Goal: Communication & Community: Answer question/provide support

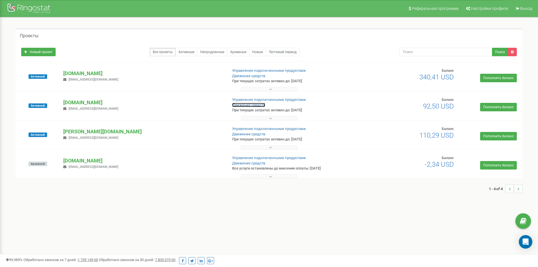
click at [253, 104] on link "Движение средств" at bounding box center [248, 105] width 33 height 4
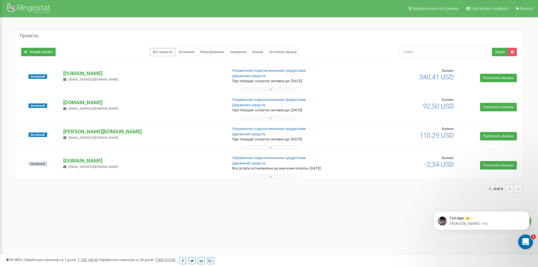
click at [524, 238] on icon "Открыть службу сообщений Intercom" at bounding box center [524, 240] width 9 height 9
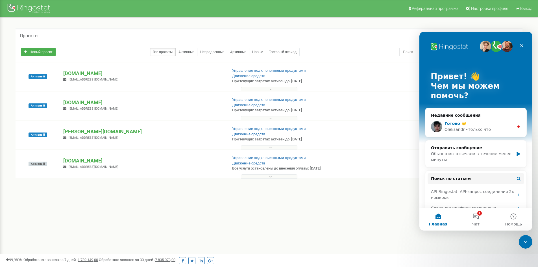
click at [462, 120] on div "Готово 🤝 [PERSON_NAME] что" at bounding box center [475, 126] width 101 height 21
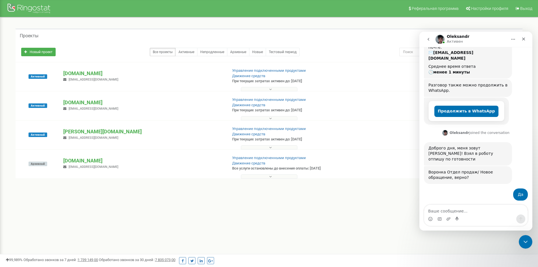
scroll to position [97, 0]
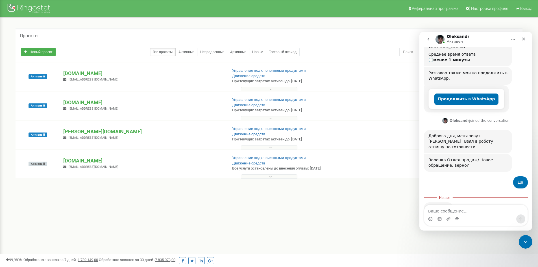
click at [449, 210] on textarea "Ваше сообщение..." at bounding box center [475, 210] width 103 height 10
type textarea "[DEMOGRAPHIC_DATA], проверяю"
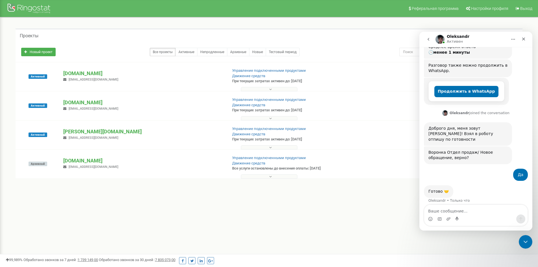
click at [428, 39] on icon "go back" at bounding box center [428, 39] width 2 height 3
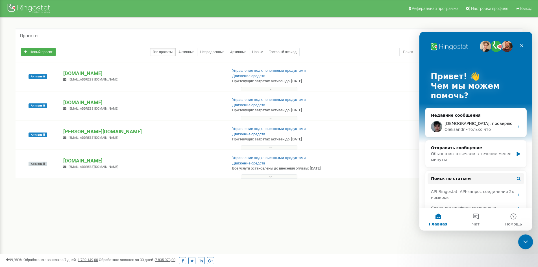
click at [527, 240] on icon "Закрыть службу сообщений Intercom" at bounding box center [524, 240] width 7 height 7
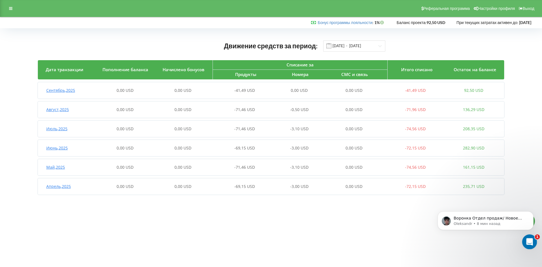
click at [527, 243] on icon "Открыть службу сообщений Intercom" at bounding box center [528, 240] width 9 height 9
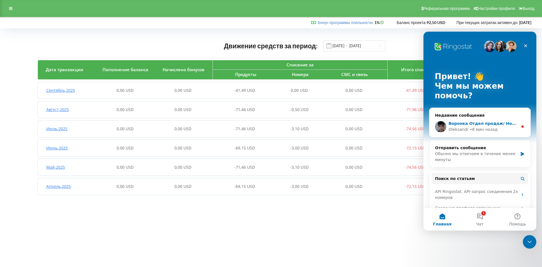
click at [469, 121] on span "Воронка Отдел продаж/ Новое обращение, верно?" at bounding box center [507, 123] width 117 height 5
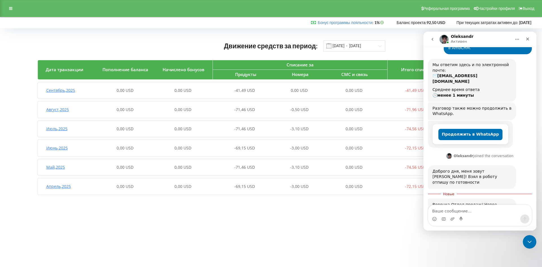
scroll to position [63, 0]
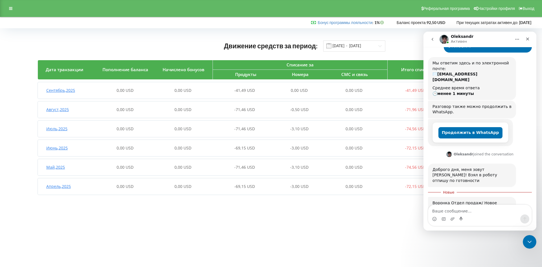
click at [459, 213] on textarea "Ваше сообщение..." at bounding box center [479, 210] width 103 height 10
type textarea "Да"
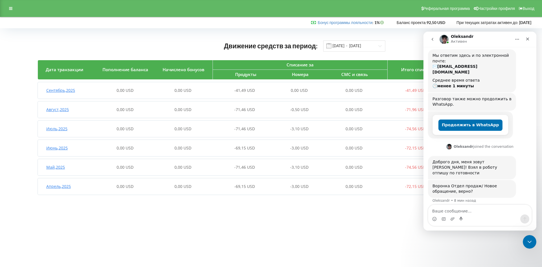
click at [434, 39] on icon "go back" at bounding box center [432, 39] width 5 height 5
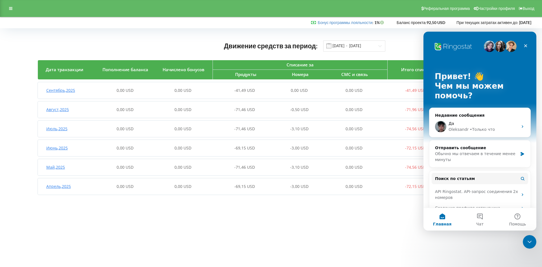
scroll to position [0, 0]
click at [483, 217] on button "1 Чат" at bounding box center [480, 219] width 38 height 23
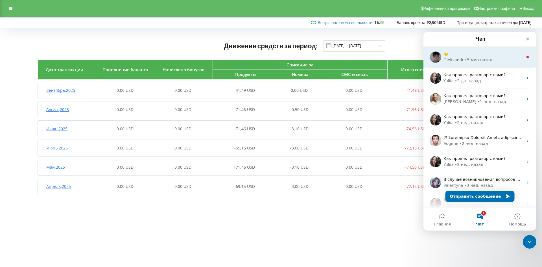
click at [478, 58] on div "• 5 мин назад" at bounding box center [479, 60] width 28 height 6
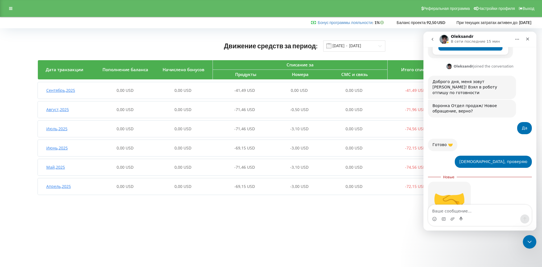
scroll to position [155, 0]
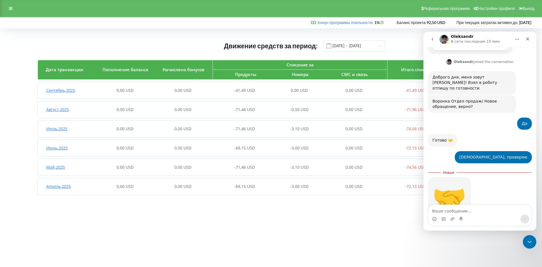
click at [473, 208] on textarea "Ваше сообщение..." at bounding box center [479, 210] width 103 height 10
type textarea "Спасибо, все работает"
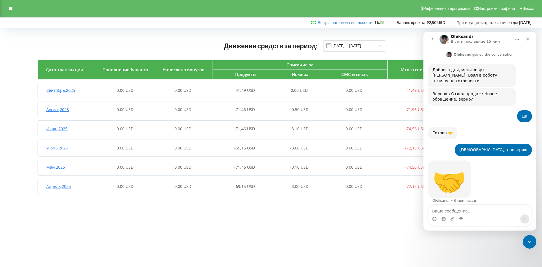
click at [433, 40] on icon "go back" at bounding box center [432, 39] width 5 height 5
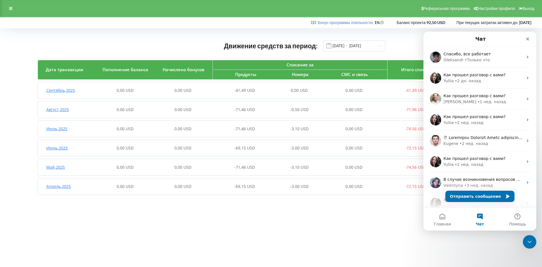
scroll to position [0, 0]
click at [526, 40] on icon "Закрыть" at bounding box center [527, 39] width 5 height 5
